Goal: Information Seeking & Learning: Learn about a topic

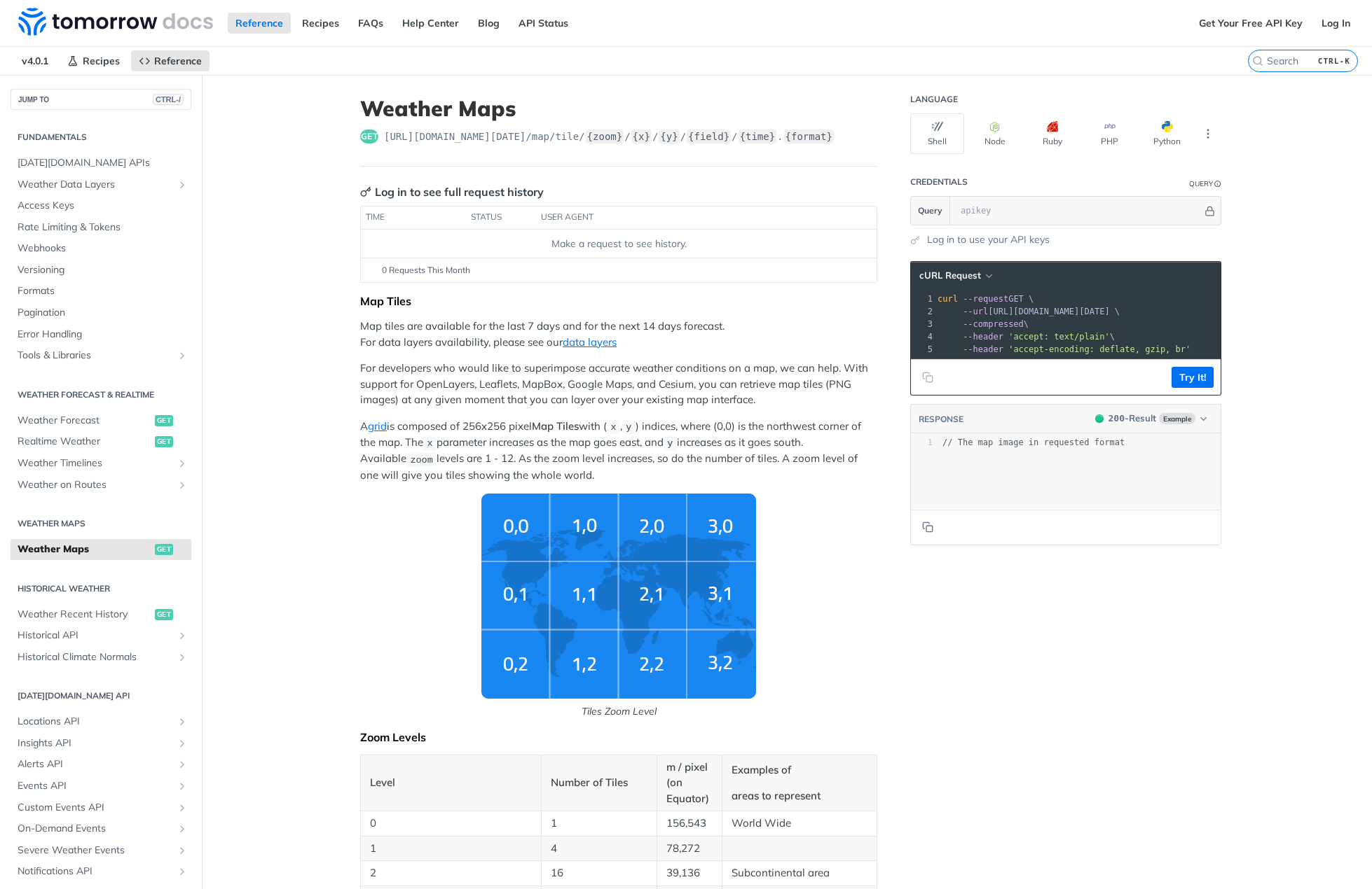
click at [647, 551] on img "Tiles Zoom Level" at bounding box center [618, 596] width 275 height 205
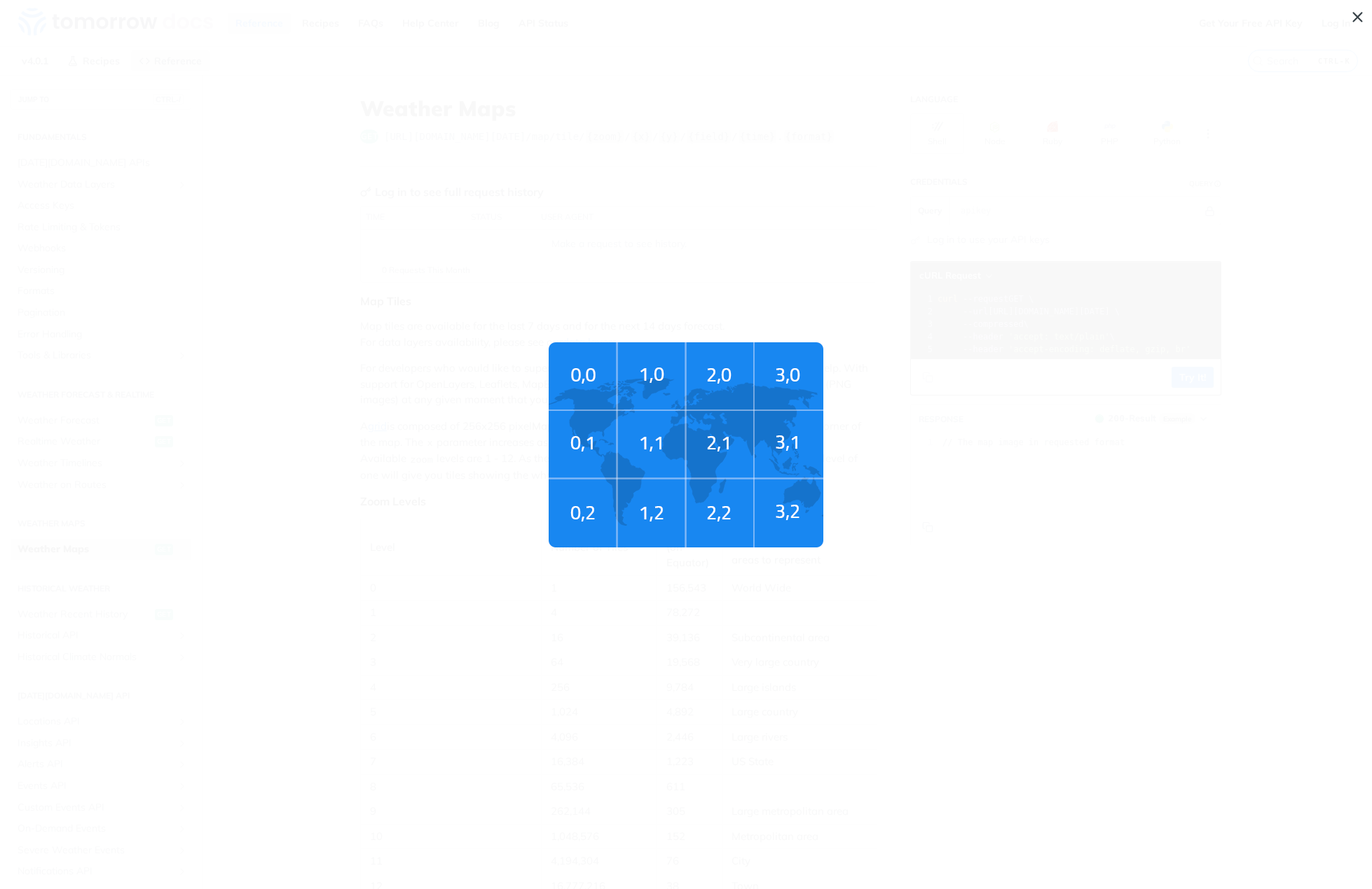
click at [650, 516] on img "Tiles Zoom Level" at bounding box center [686, 444] width 275 height 205
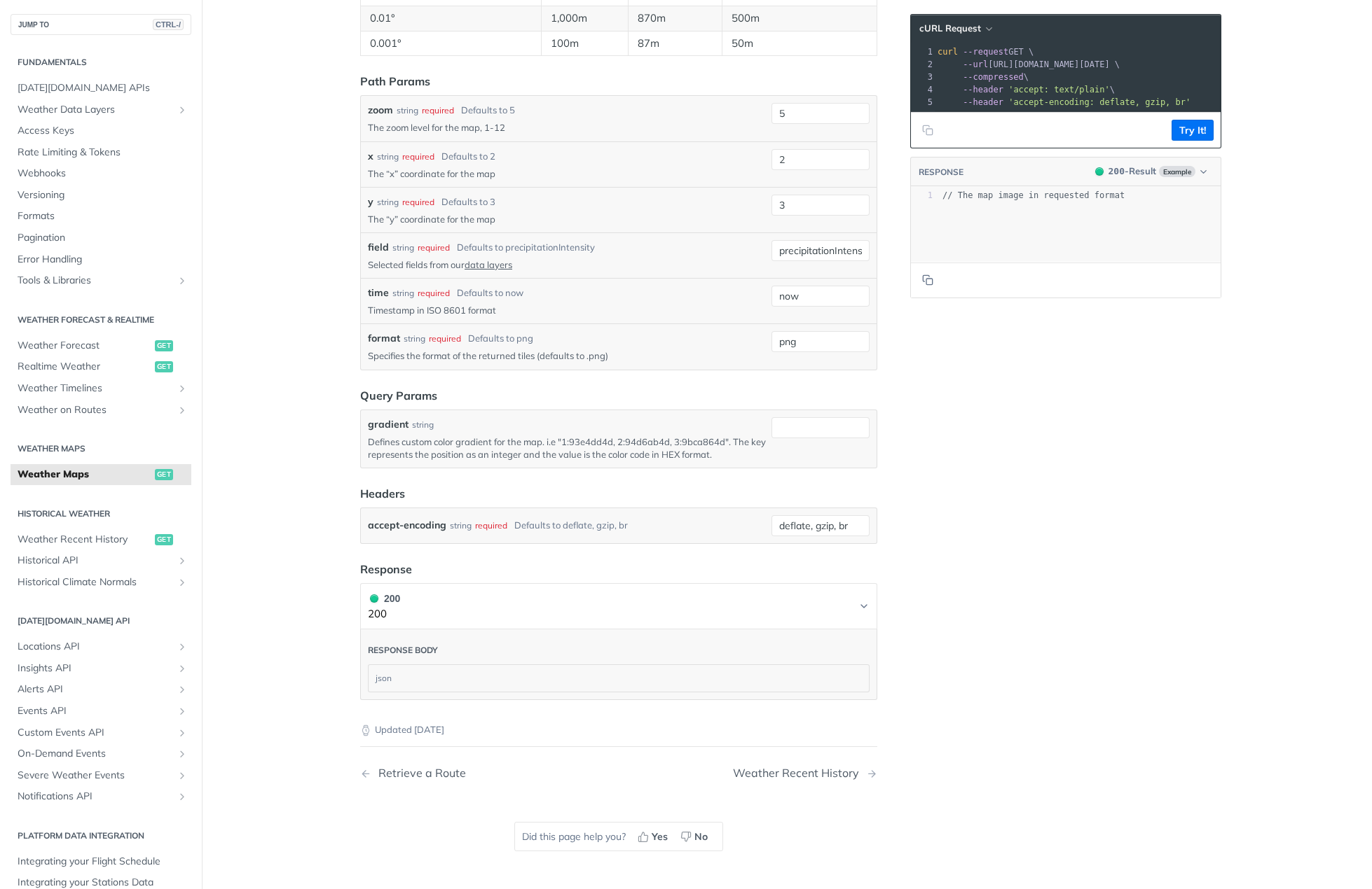
scroll to position [1462, 0]
click at [51, 368] on span "Realtime Weather" at bounding box center [84, 367] width 134 height 14
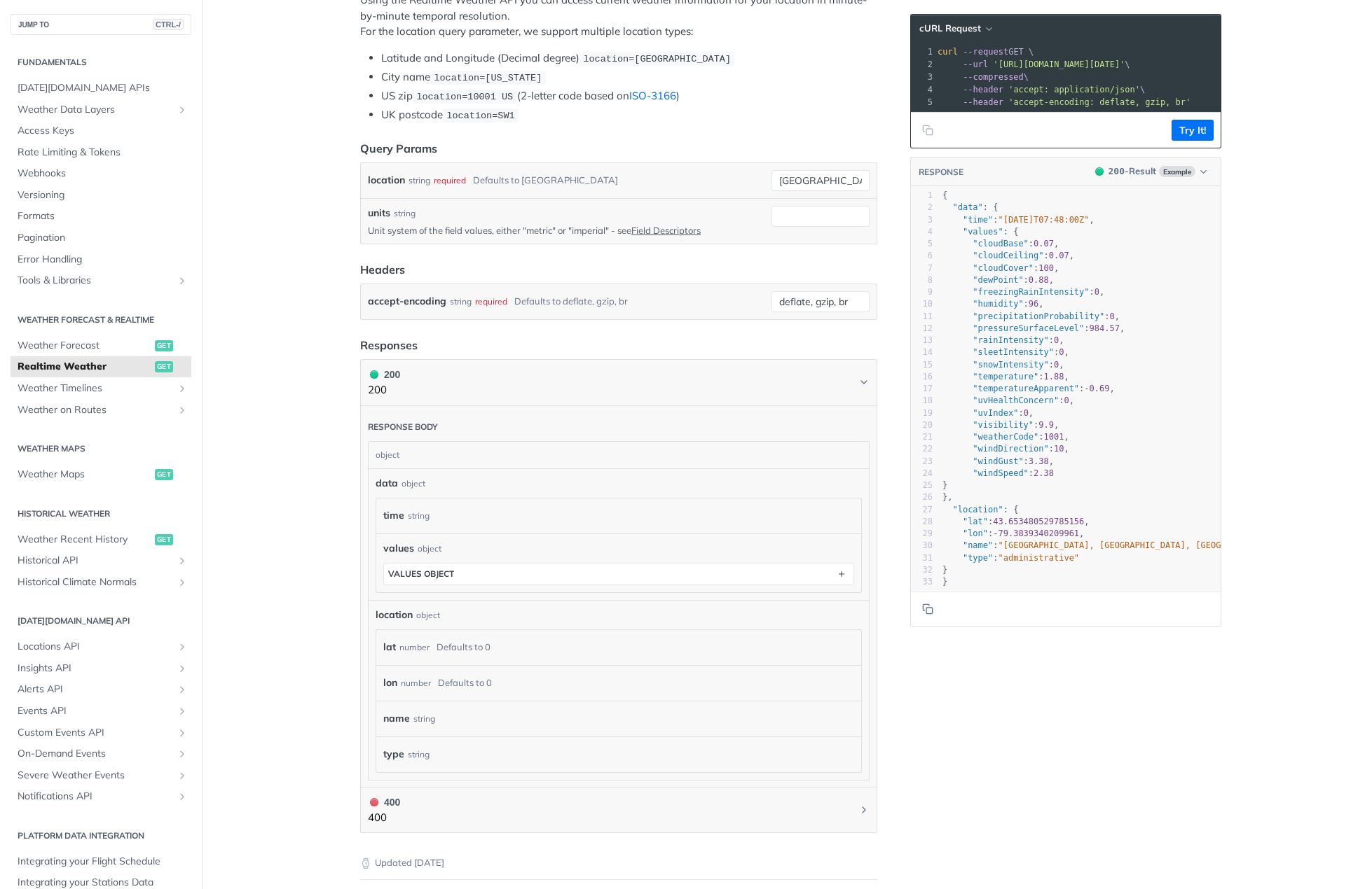
scroll to position [210, 0]
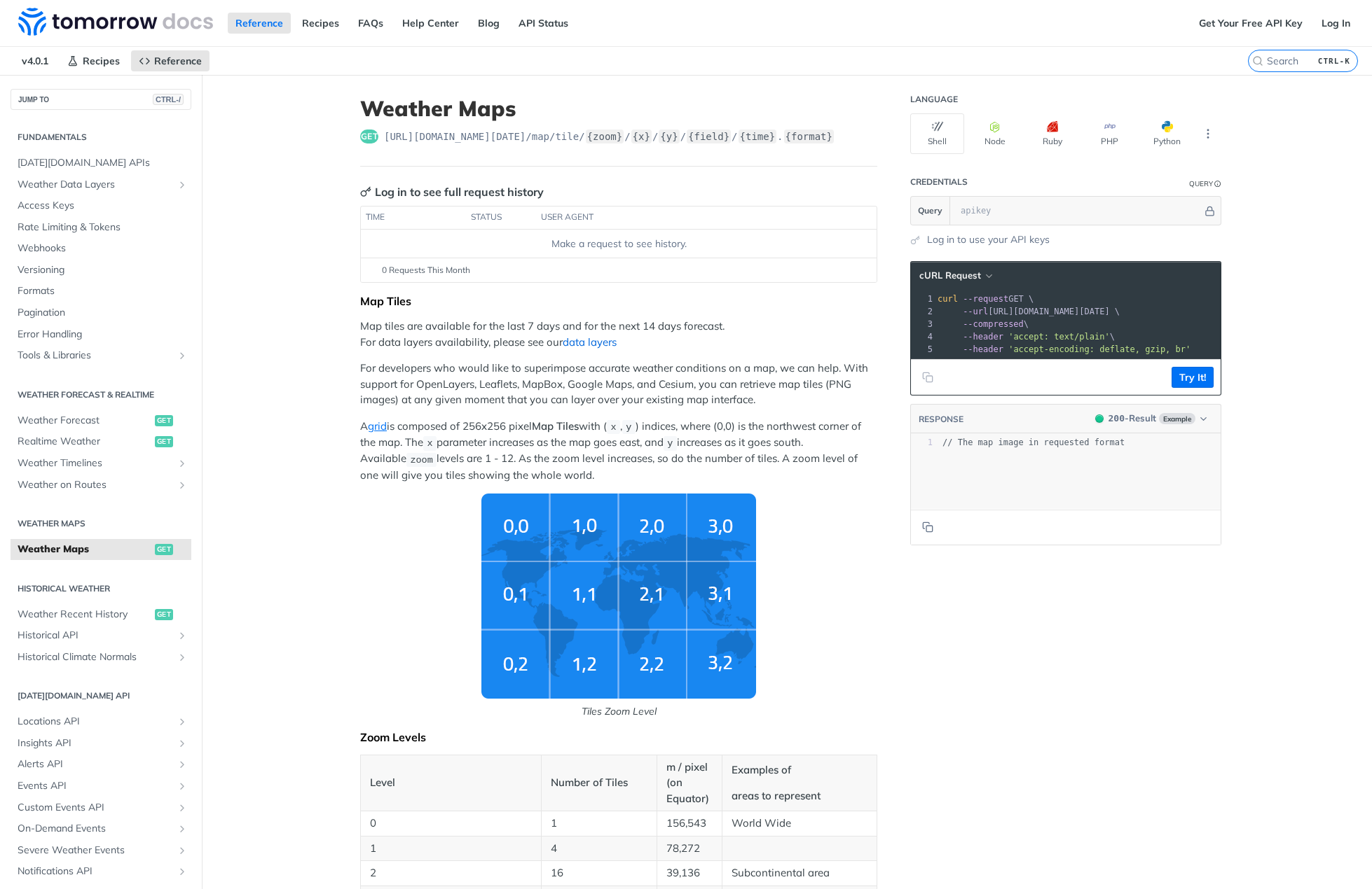
click at [587, 349] on link "data layers" at bounding box center [589, 341] width 54 height 13
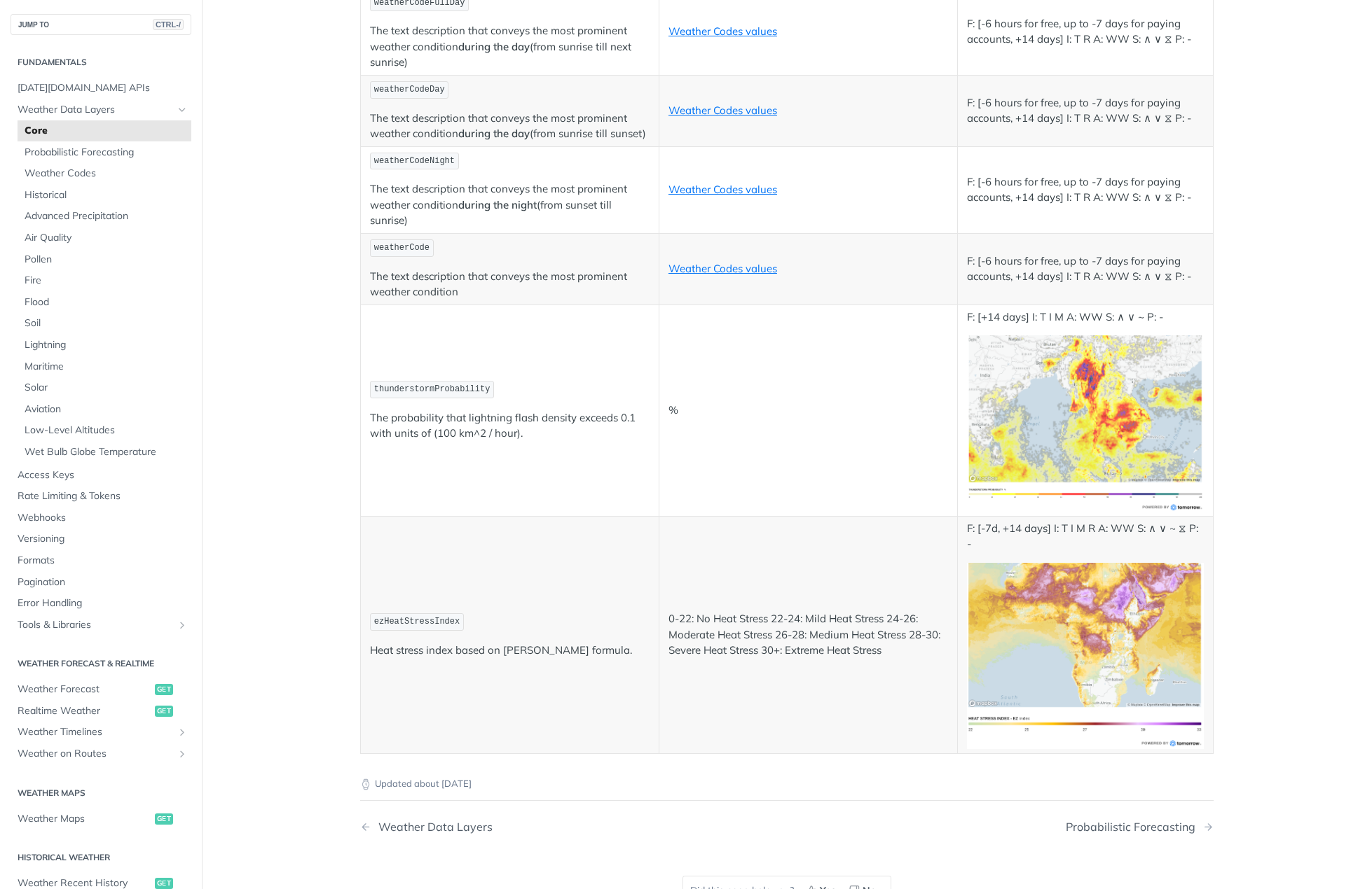
scroll to position [4832, 0]
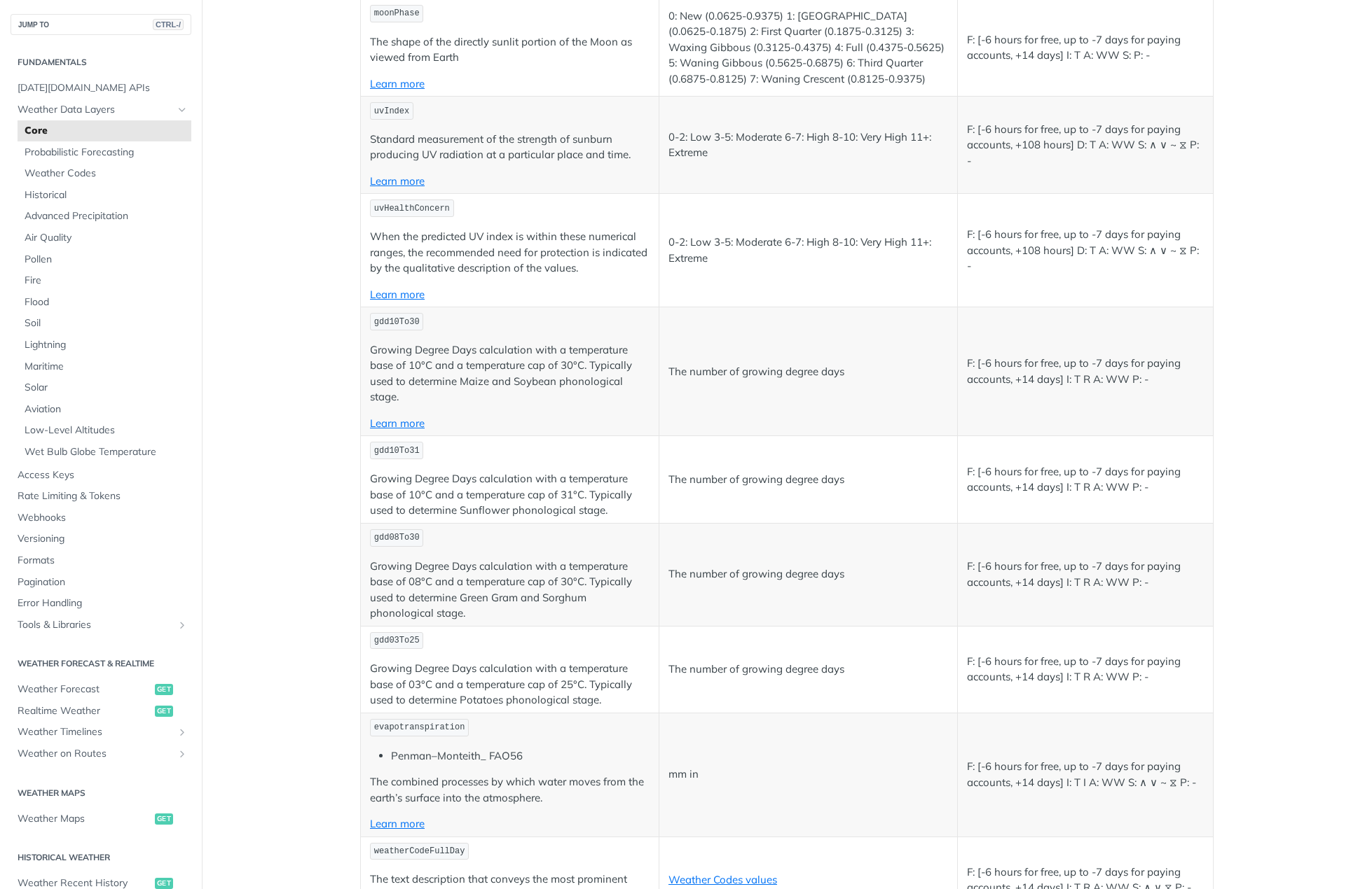
scroll to position [3851, 0]
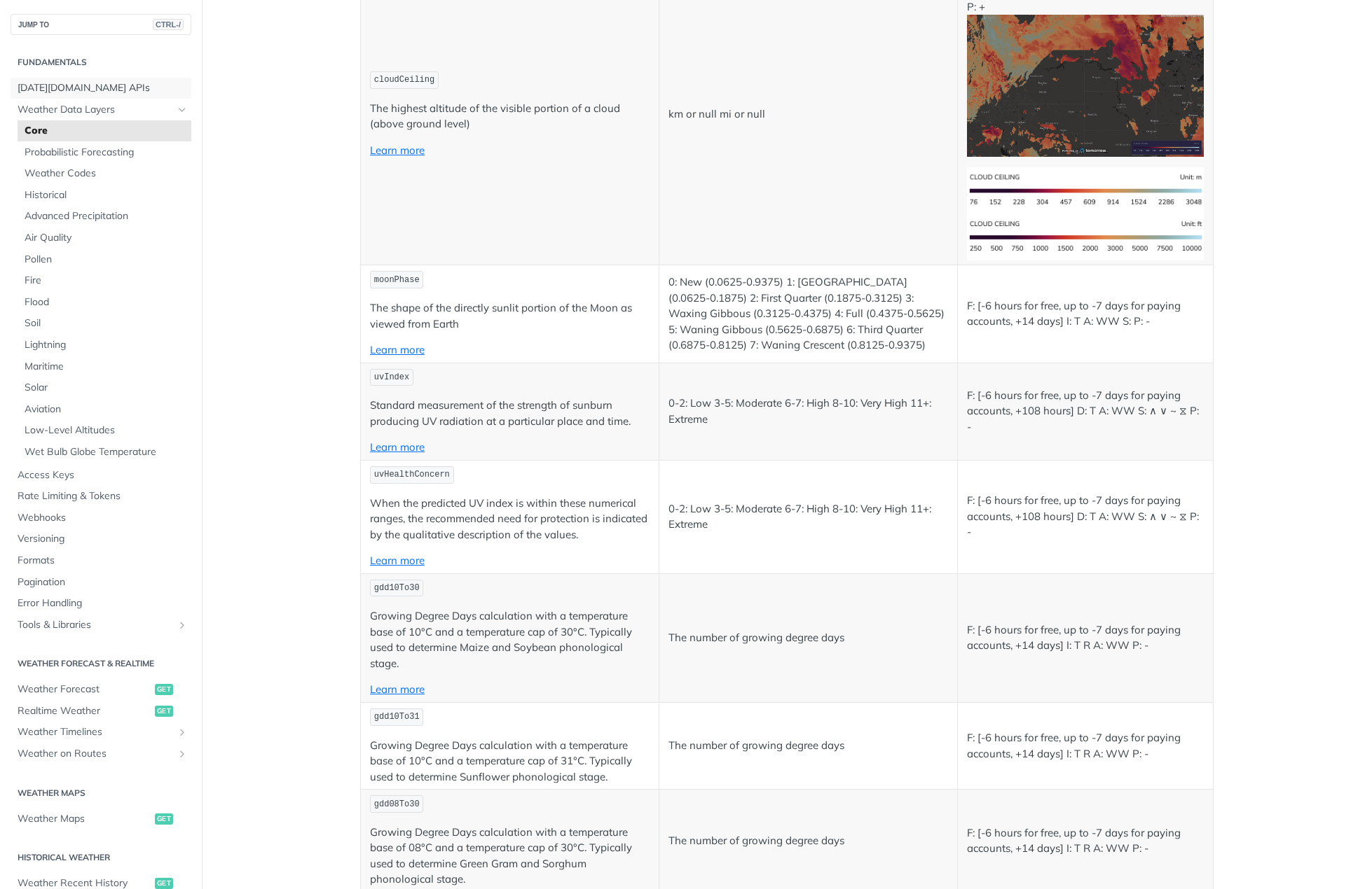
drag, startPoint x: 84, startPoint y: 86, endPoint x: 249, endPoint y: 117, distance: 167.9
click at [84, 86] on span "Tomorrow.io APIs" at bounding box center [103, 88] width 170 height 14
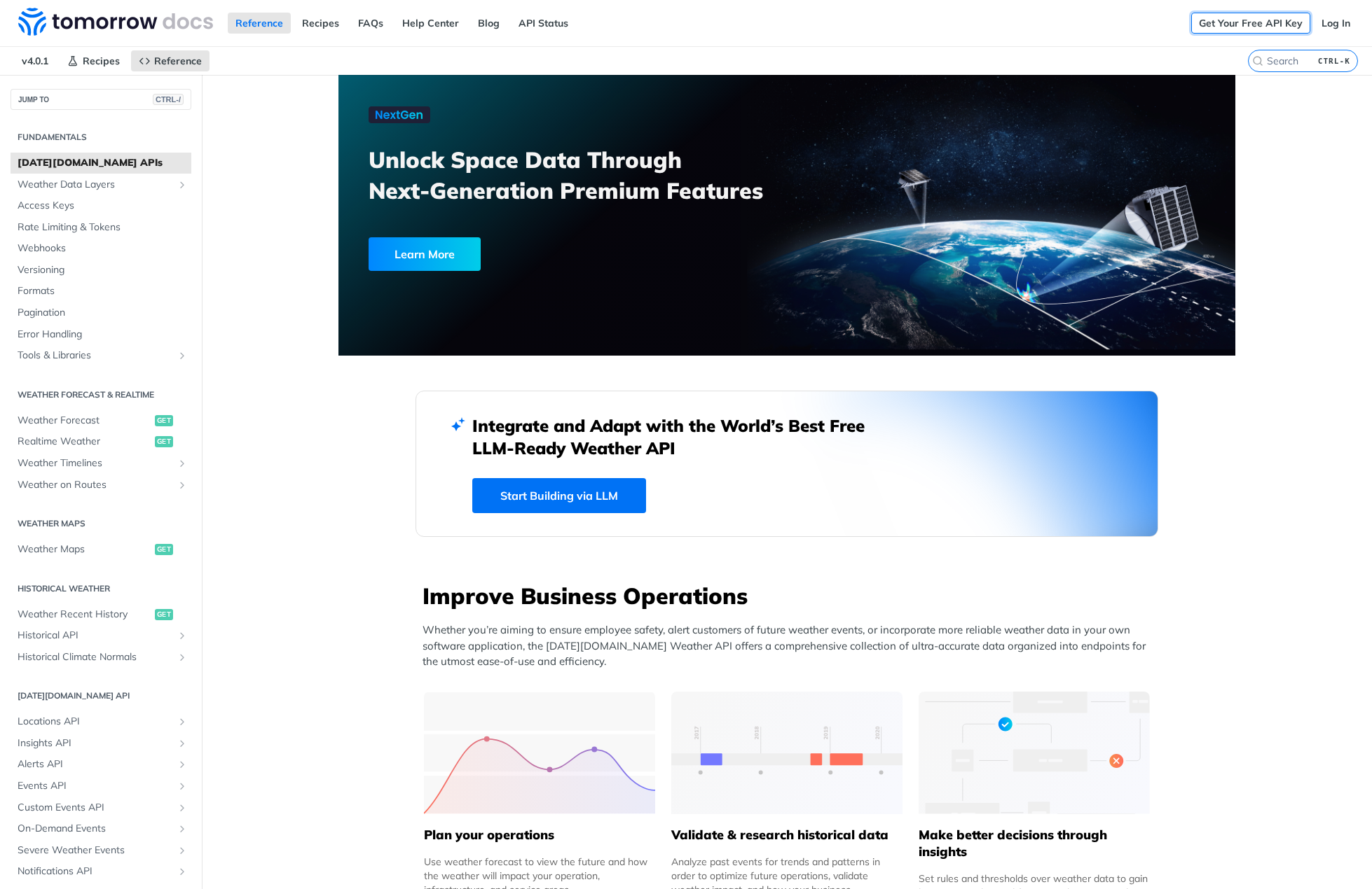
click at [1235, 25] on link "Get Your Free API Key" at bounding box center [1250, 22] width 119 height 21
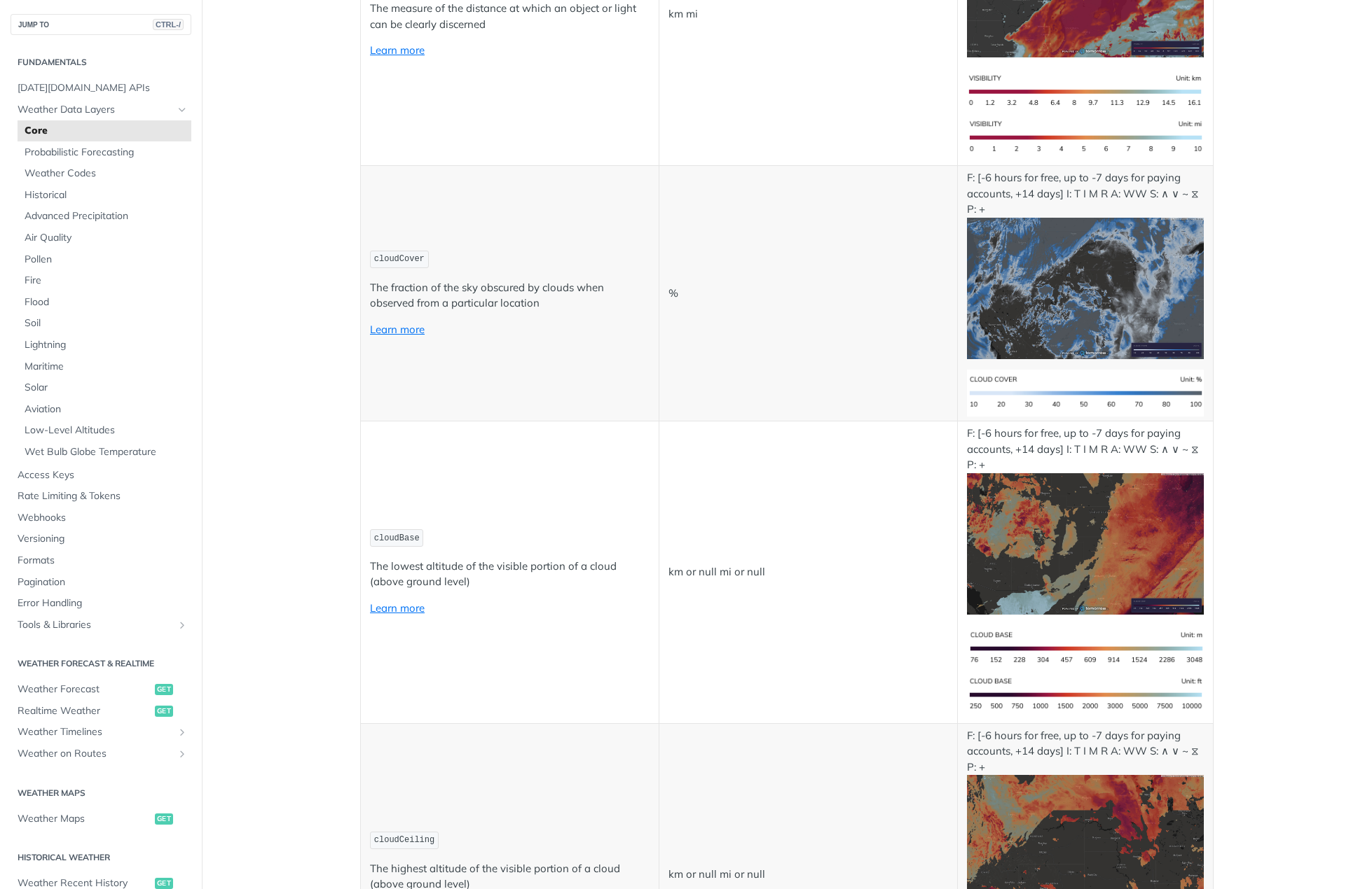
scroll to position [5182, 0]
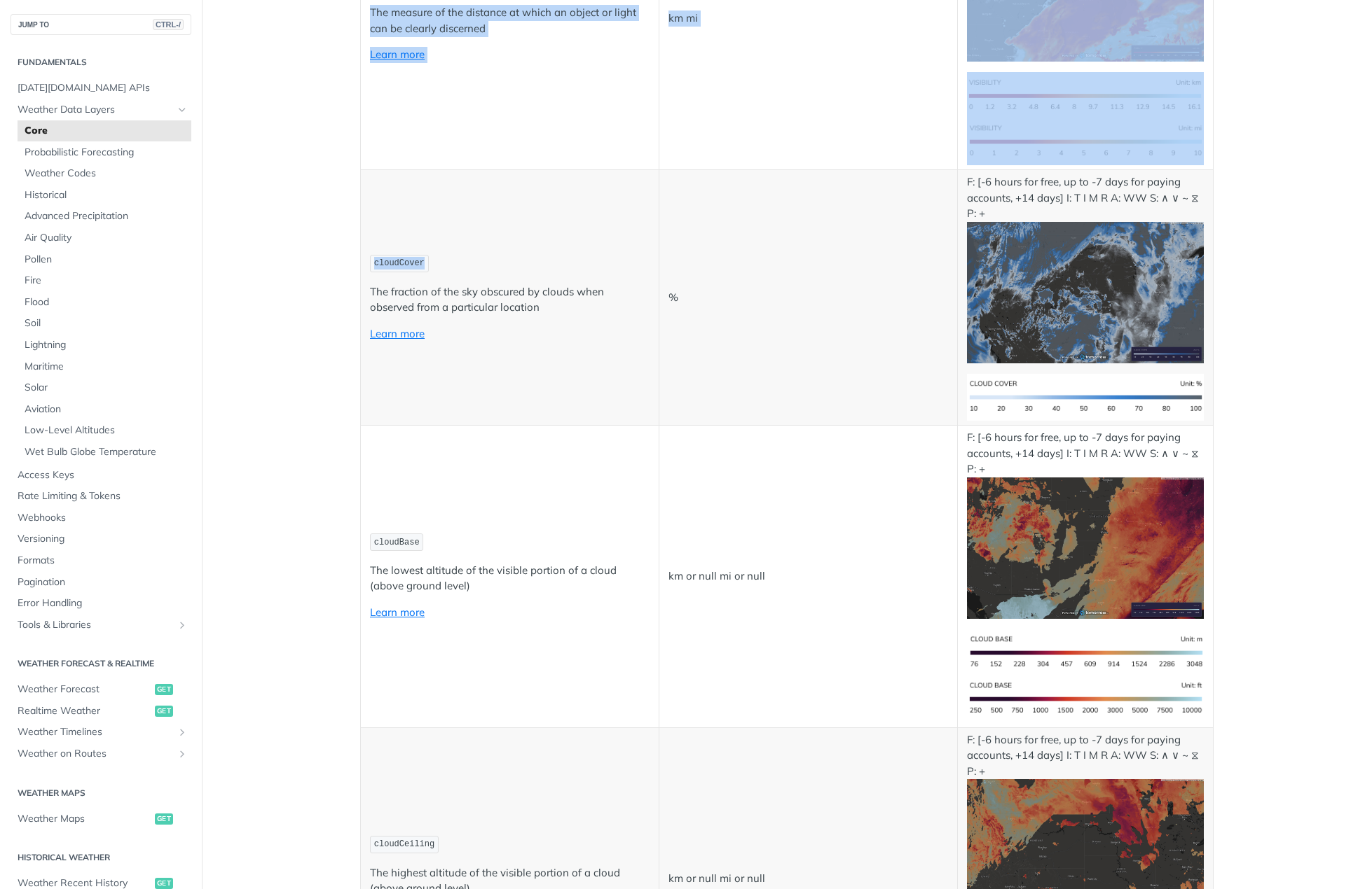
drag, startPoint x: 415, startPoint y: 267, endPoint x: 356, endPoint y: 264, distance: 59.1
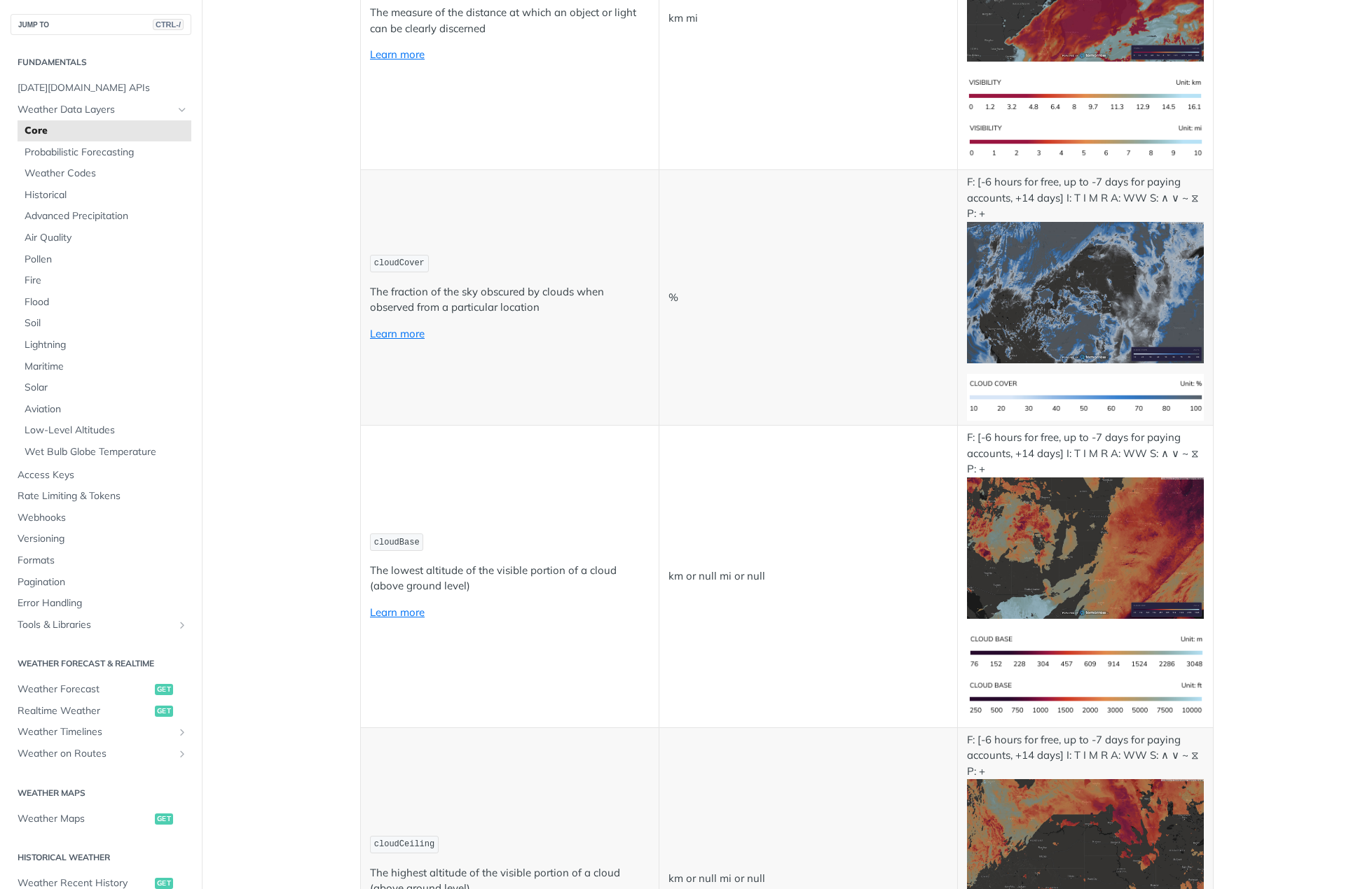
drag, startPoint x: 391, startPoint y: 268, endPoint x: 509, endPoint y: 211, distance: 131.0
click at [519, 212] on td "cloudCover The fraction of the sky obscured by clouds when observed from a part…" at bounding box center [510, 298] width 298 height 255
drag, startPoint x: 368, startPoint y: 269, endPoint x: 419, endPoint y: 272, distance: 51.1
click at [419, 272] on code "cloudCover" at bounding box center [399, 263] width 59 height 18
copy span "cloudCover"
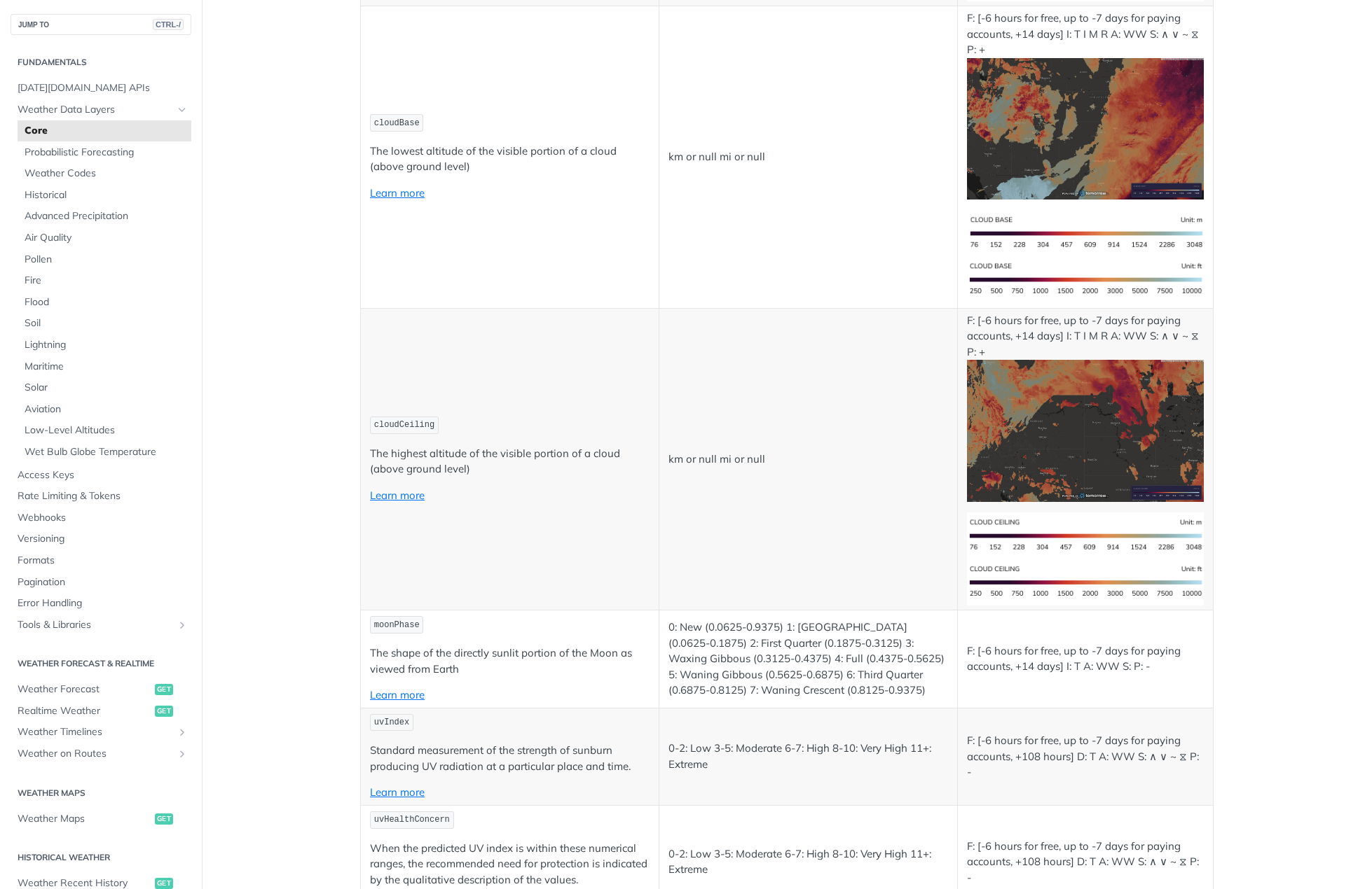
scroll to position [5602, 0]
click at [176, 109] on icon "Hide subpages for Weather Data Layers" at bounding box center [182, 110] width 12 height 12
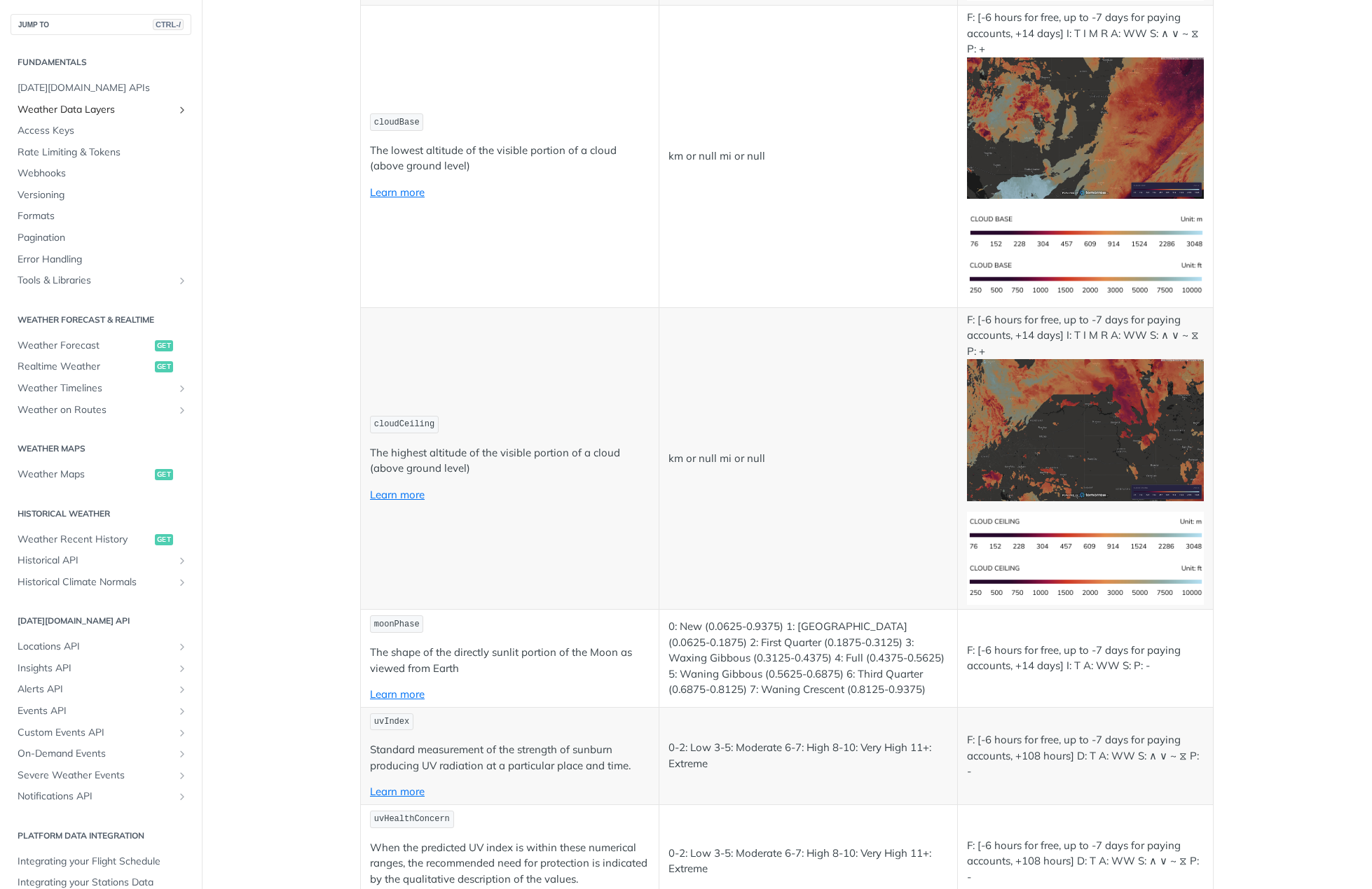
click at [176, 109] on icon "Show subpages for Weather Data Layers" at bounding box center [182, 110] width 12 height 12
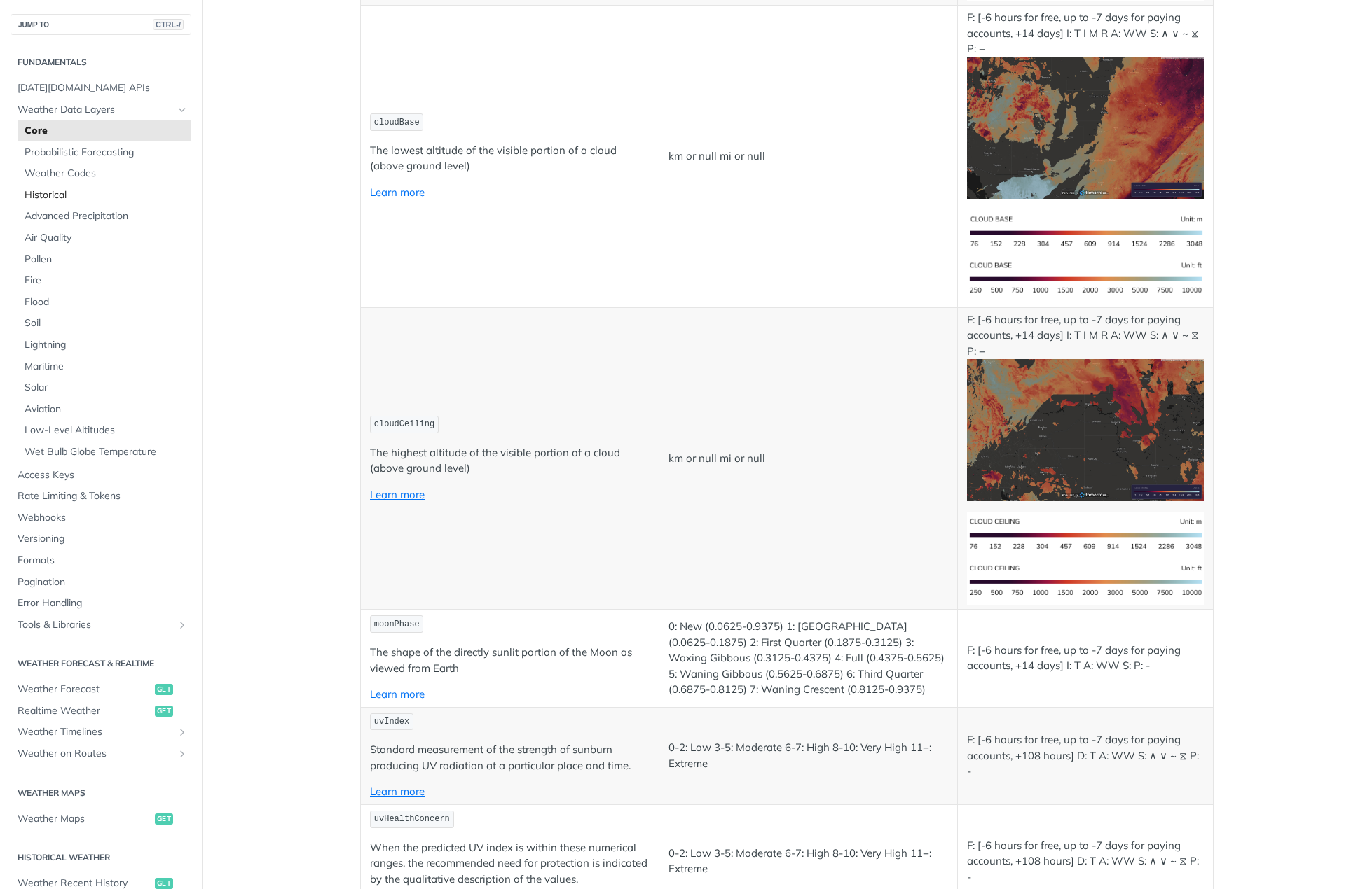
click at [63, 196] on span "Historical" at bounding box center [106, 196] width 163 height 14
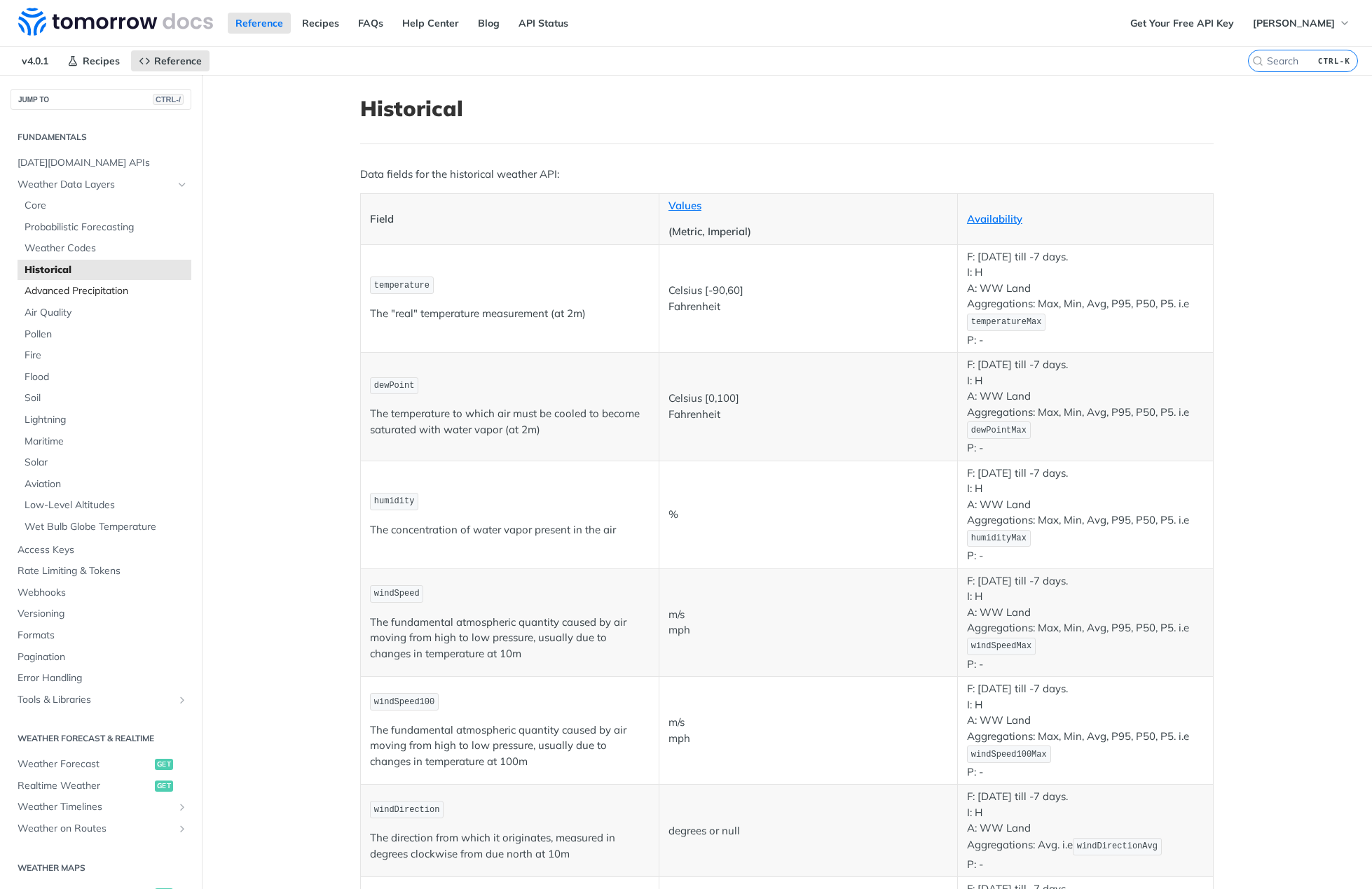
click at [53, 291] on span "Advanced Precipitation" at bounding box center [106, 291] width 163 height 14
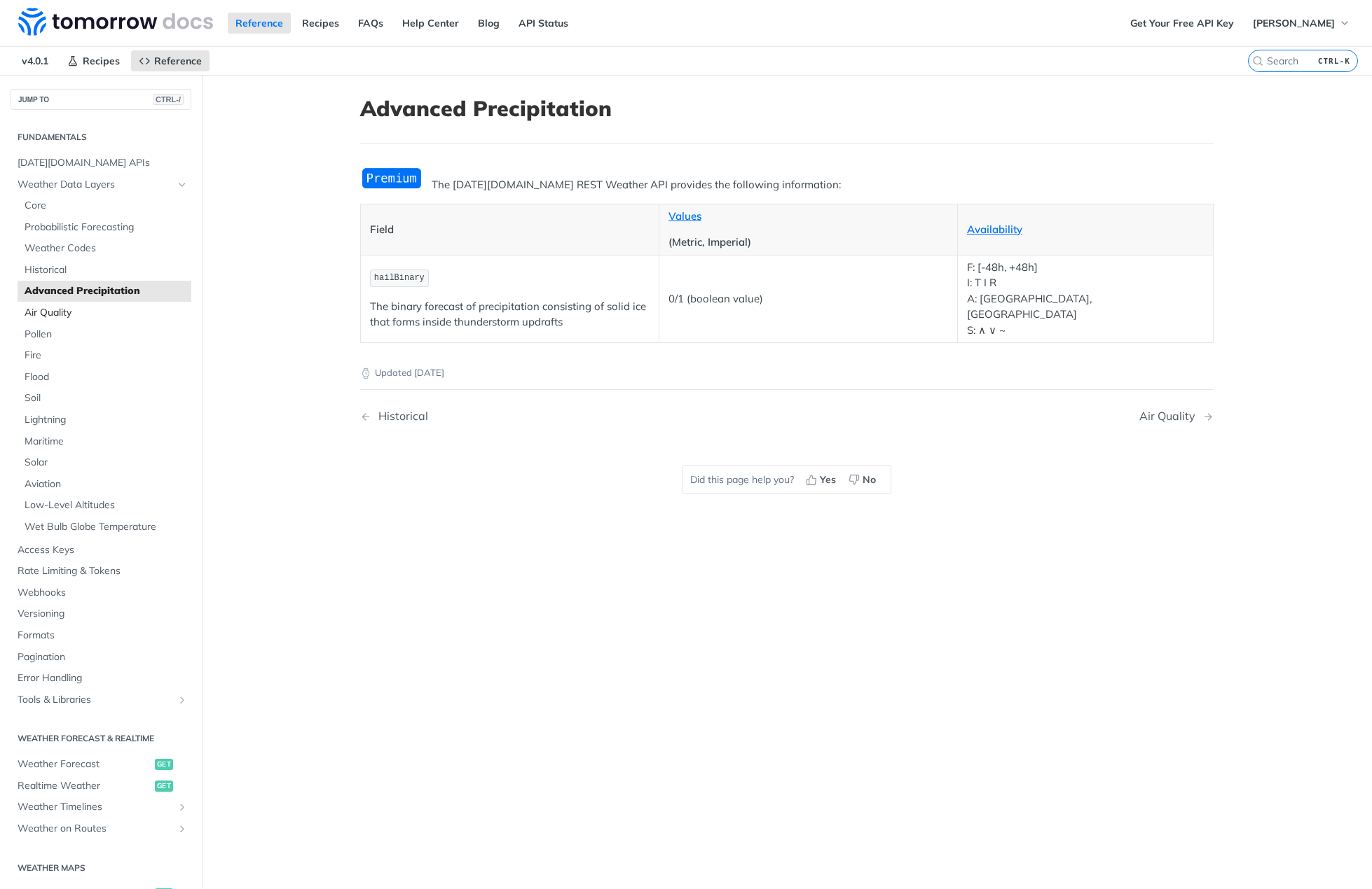
click at [46, 312] on span "Air Quality" at bounding box center [106, 313] width 163 height 14
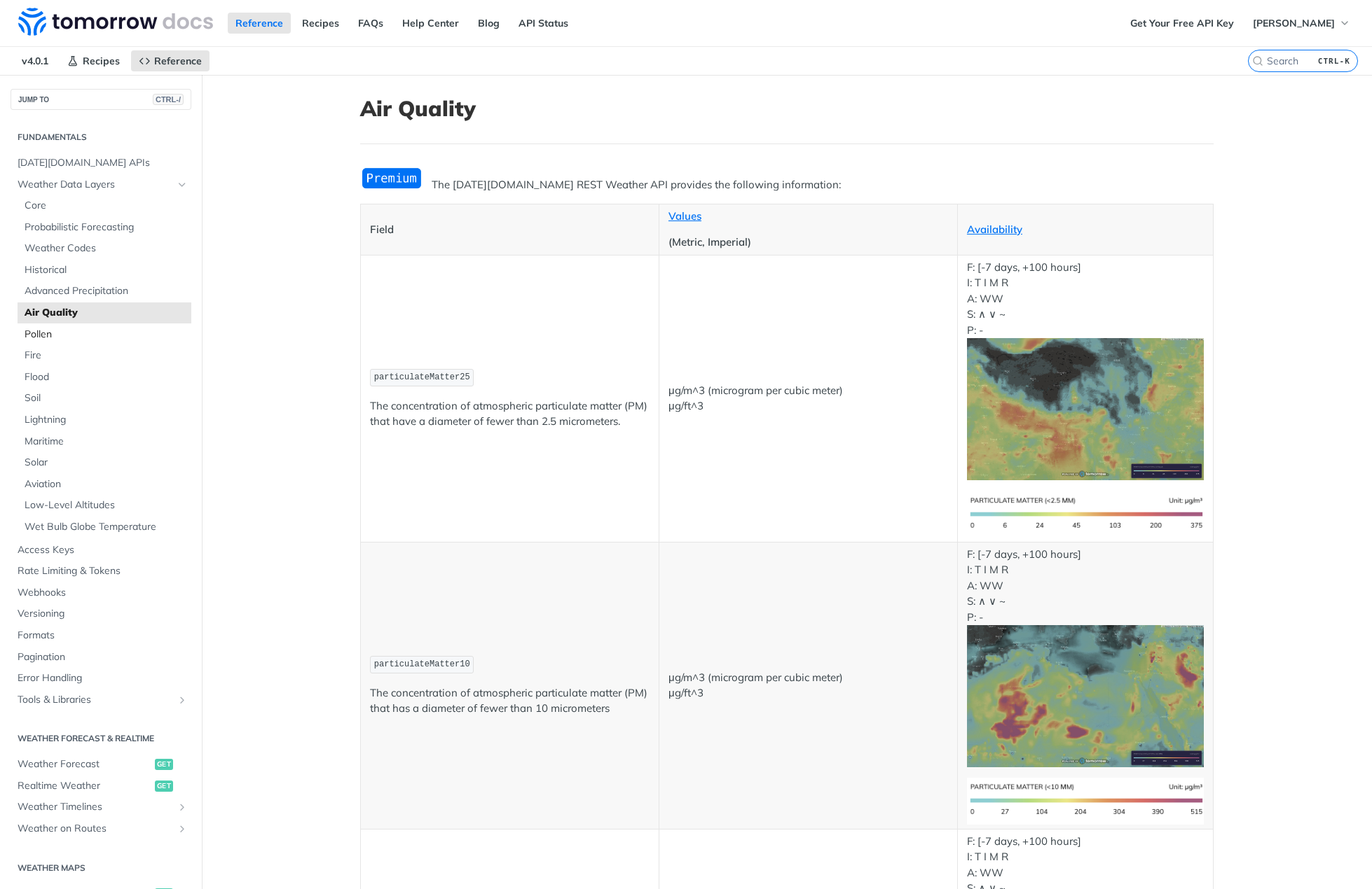
click at [40, 334] on span "Pollen" at bounding box center [106, 334] width 163 height 14
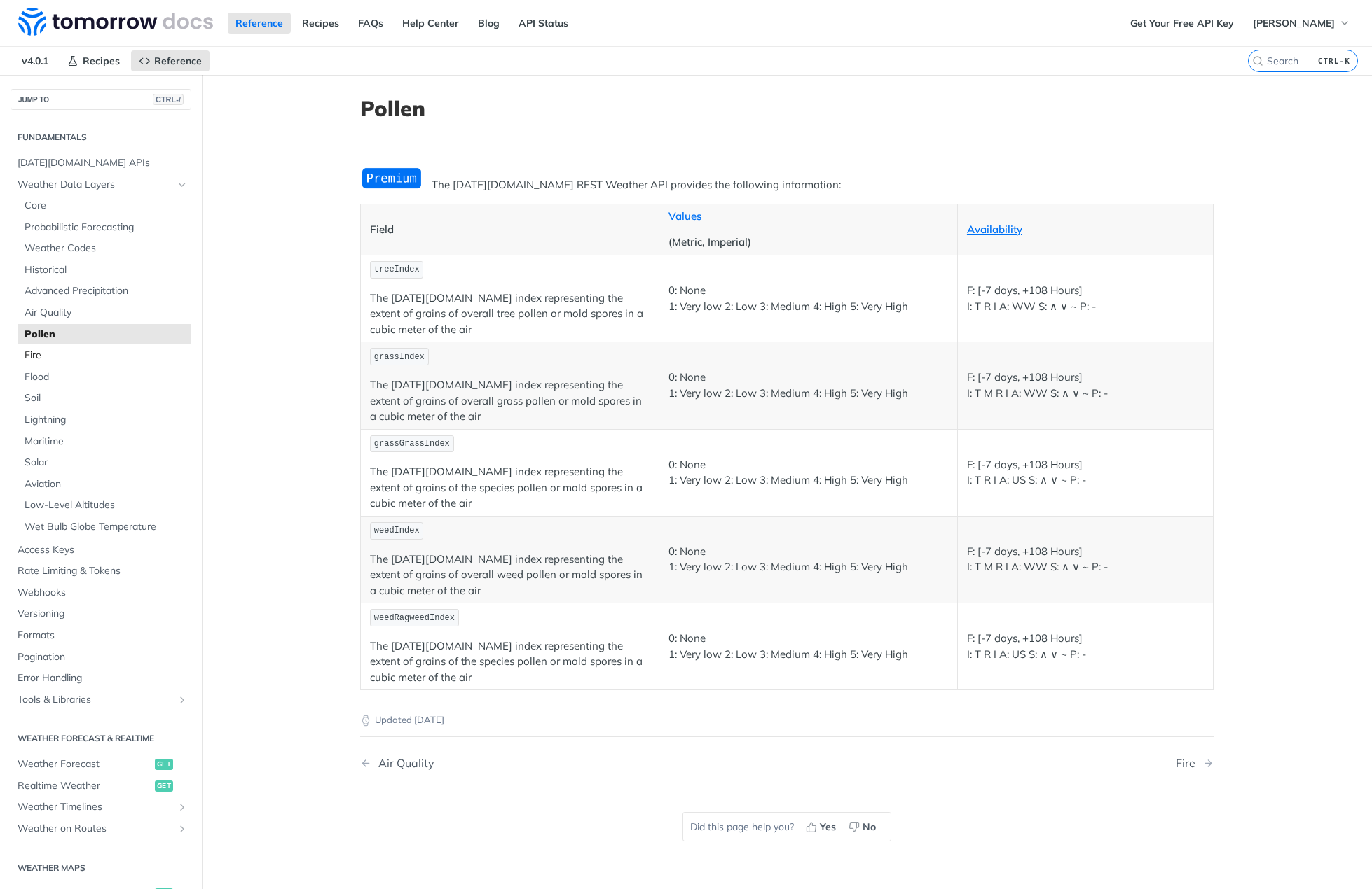
click at [42, 355] on span "Fire" at bounding box center [106, 356] width 163 height 14
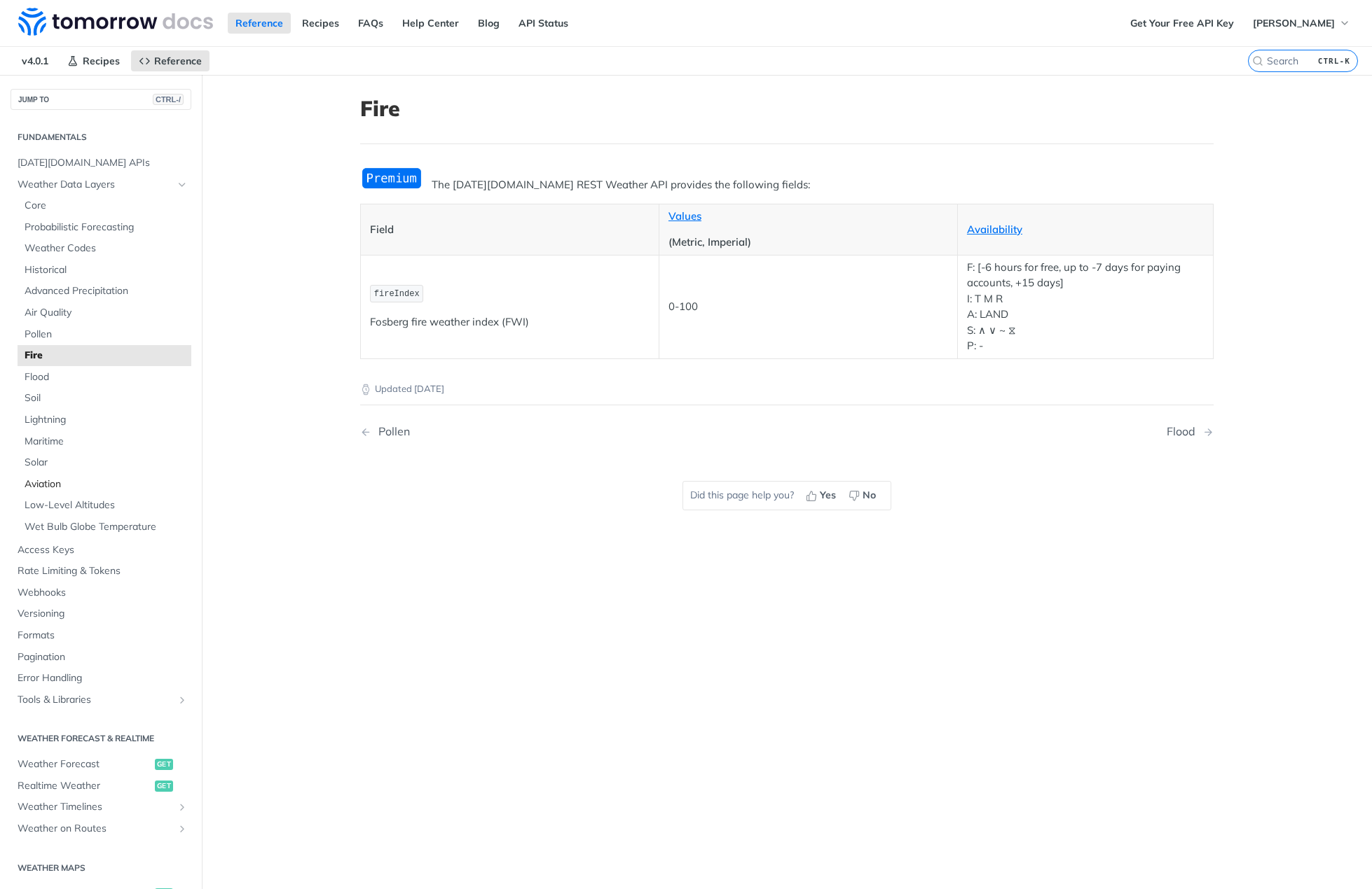
click at [48, 484] on span "Aviation" at bounding box center [106, 485] width 163 height 14
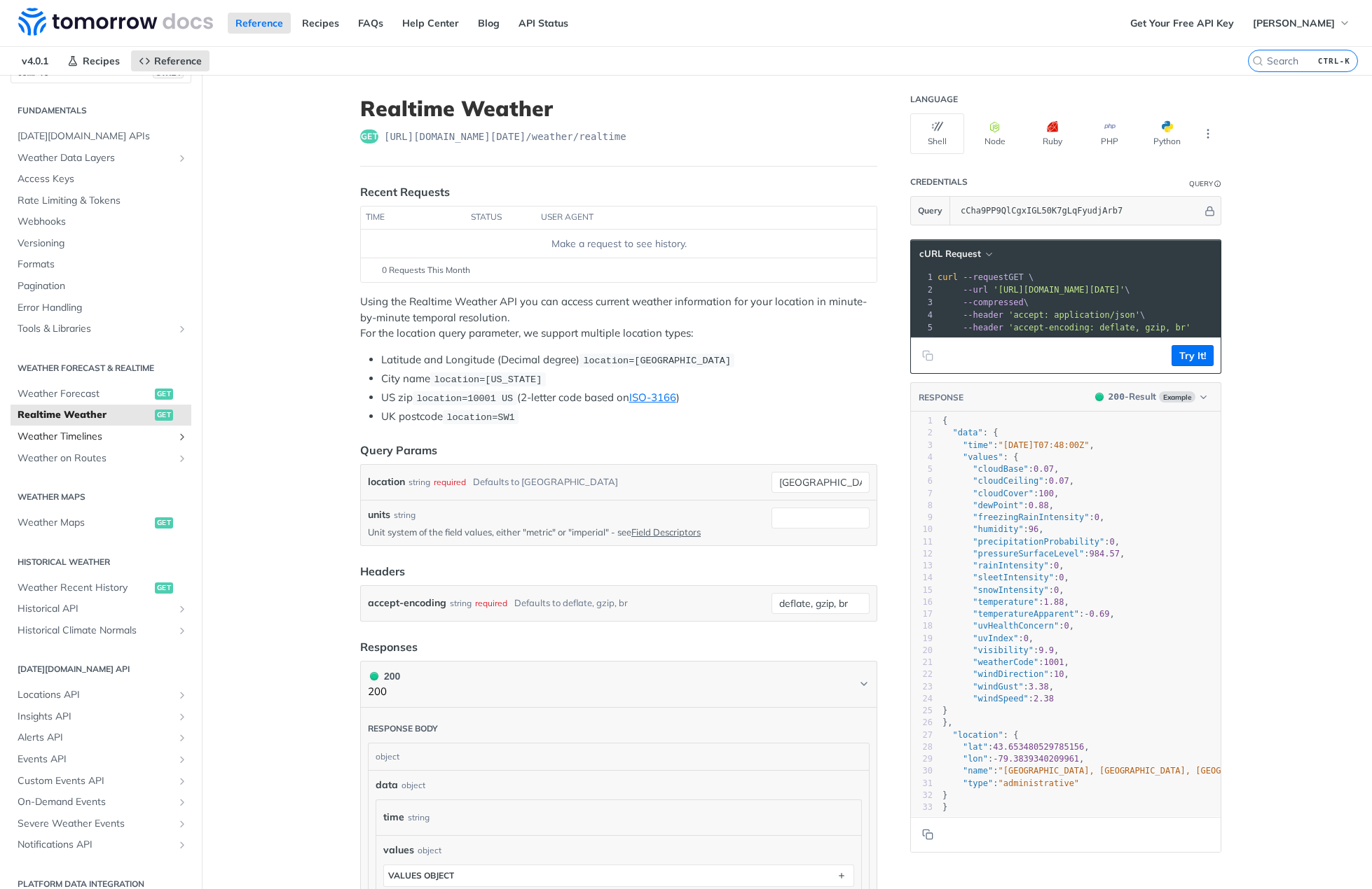
scroll to position [41, 0]
